Goal: Task Accomplishment & Management: Understand process/instructions

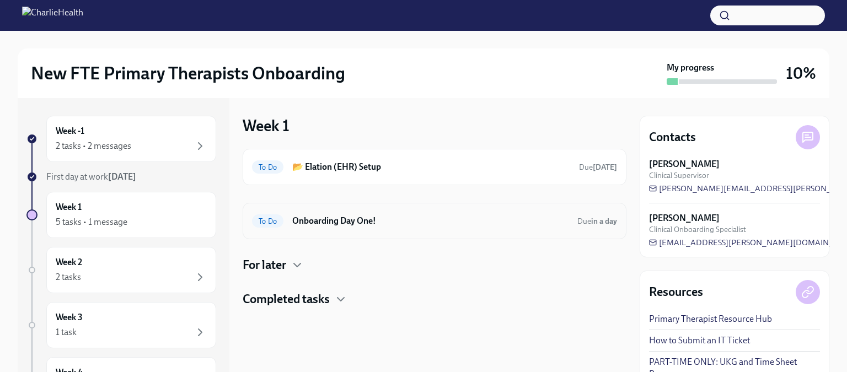
click at [373, 229] on div "To Do Onboarding Day One! Due in a day" at bounding box center [434, 221] width 365 height 18
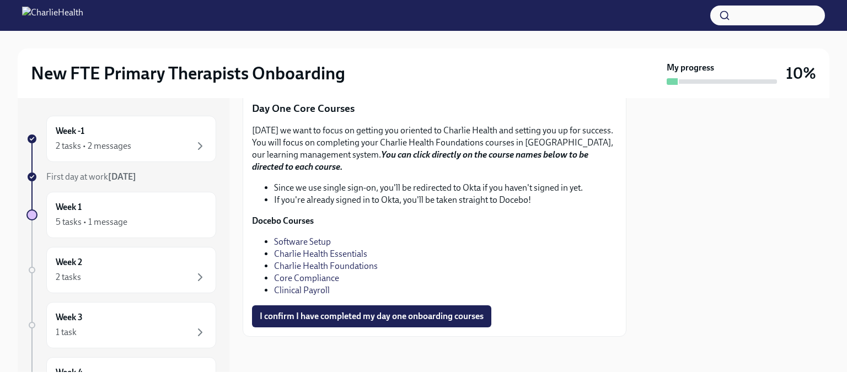
scroll to position [1567, 0]
click at [321, 255] on link "Charlie Health Essentials" at bounding box center [320, 254] width 93 height 10
